Goal: Obtain resource: Obtain resource

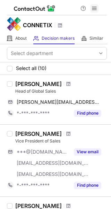
click at [96, 9] on span at bounding box center [95, 9] width 6 height 6
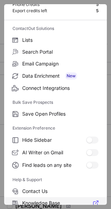
scroll to position [81, 0]
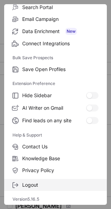
click at [32, 184] on span "Logout" at bounding box center [60, 185] width 77 height 6
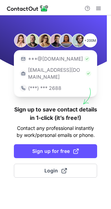
drag, startPoint x: 46, startPoint y: 164, endPoint x: 42, endPoint y: 180, distance: 16.8
click at [42, 180] on div "+200M ***@gmail.com ***@company.com (***) *** 2688 Sign up to save contact deta…" at bounding box center [55, 111] width 111 height 193
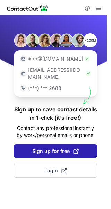
click at [44, 147] on span "Sign up for free" at bounding box center [55, 150] width 47 height 7
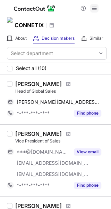
click at [93, 9] on span at bounding box center [95, 9] width 6 height 6
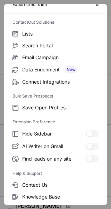
scroll to position [81, 0]
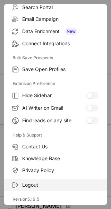
click at [31, 184] on span "Logout" at bounding box center [60, 185] width 77 height 6
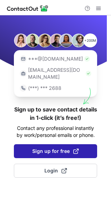
click at [59, 147] on span "Sign up for free" at bounding box center [55, 150] width 47 height 7
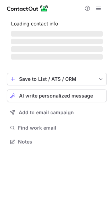
scroll to position [152, 111]
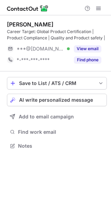
scroll to position [141, 111]
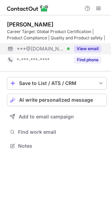
click at [88, 49] on button "View email" at bounding box center [87, 48] width 27 height 7
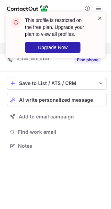
click at [99, 17] on span at bounding box center [100, 18] width 6 height 7
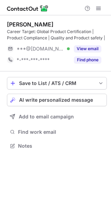
scroll to position [141, 111]
click at [99, 9] on span at bounding box center [99, 9] width 6 height 6
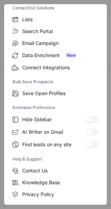
scroll to position [81, 0]
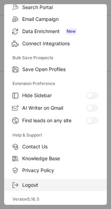
click at [30, 186] on span "Logout" at bounding box center [60, 185] width 77 height 6
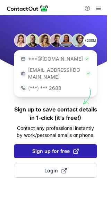
click at [52, 147] on span "Sign up for free" at bounding box center [55, 150] width 47 height 7
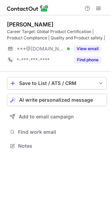
scroll to position [141, 111]
click at [99, 10] on span at bounding box center [99, 9] width 6 height 6
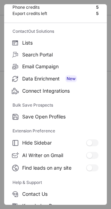
scroll to position [81, 0]
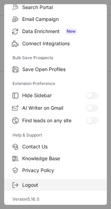
click at [37, 185] on span "Logout" at bounding box center [60, 185] width 77 height 6
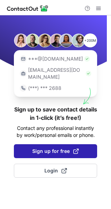
click at [54, 147] on span "Sign up for free" at bounding box center [55, 150] width 47 height 7
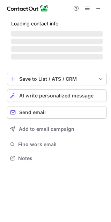
scroll to position [169, 111]
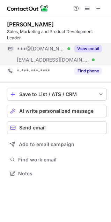
click at [97, 48] on button "View email" at bounding box center [87, 48] width 27 height 7
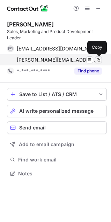
click at [98, 60] on span at bounding box center [98, 60] width 6 height 6
click at [99, 60] on span at bounding box center [98, 60] width 6 height 6
